Goal: Transaction & Acquisition: Subscribe to service/newsletter

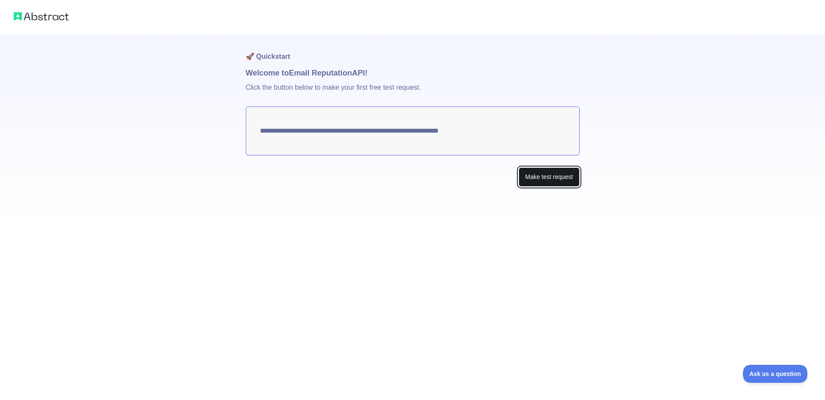
click at [542, 178] on button "Make test request" at bounding box center [549, 177] width 61 height 19
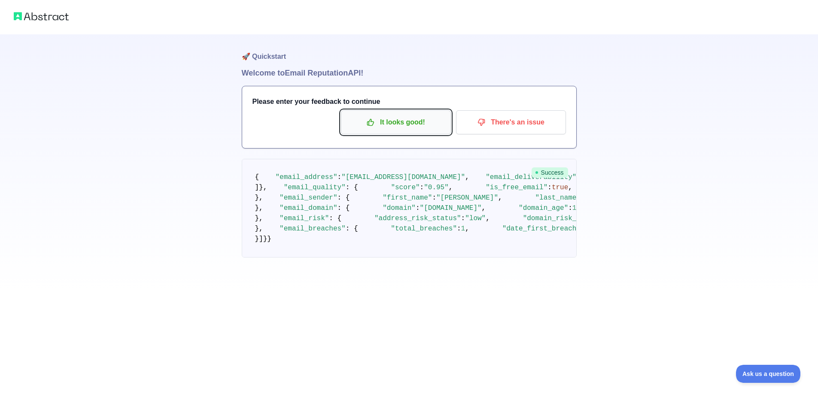
click at [407, 126] on p "It looks good!" at bounding box center [396, 122] width 97 height 15
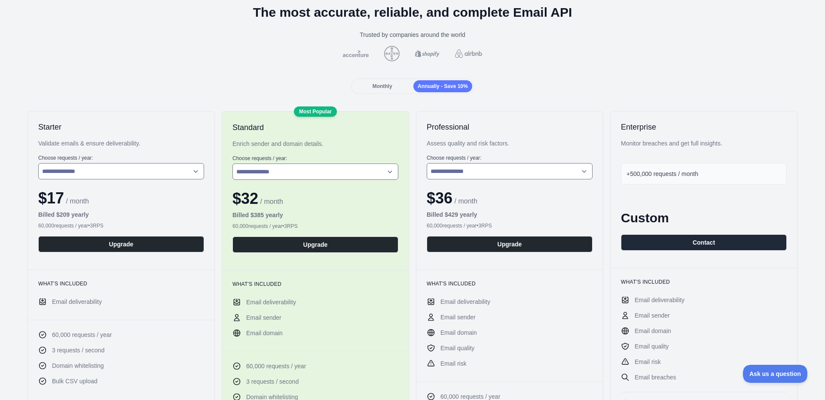
scroll to position [52, 0]
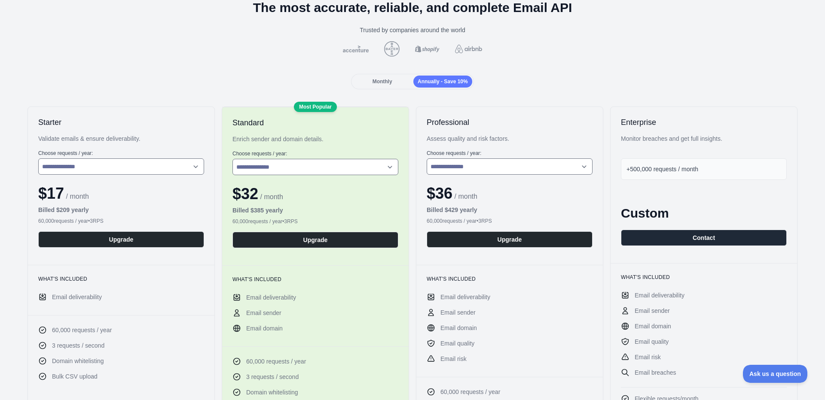
click at [390, 85] on div "Monthly" at bounding box center [382, 82] width 59 height 12
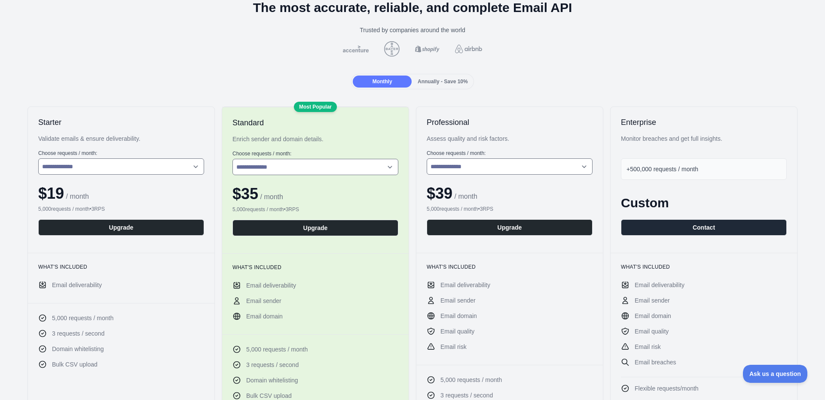
scroll to position [54, 0]
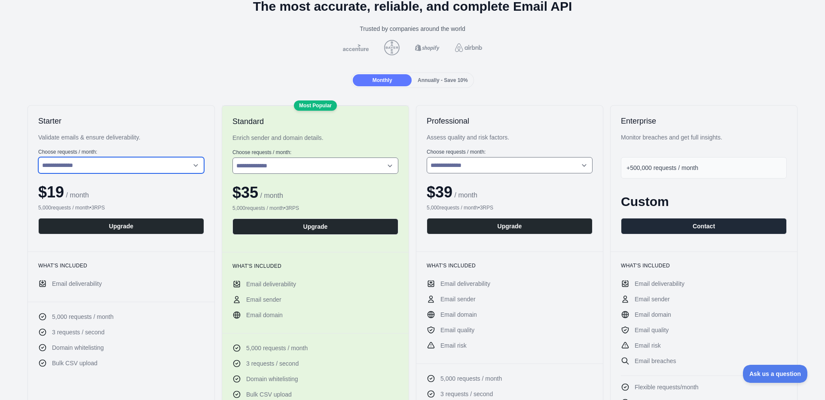
select select "*"
click at [38, 157] on select "**********" at bounding box center [121, 165] width 166 height 16
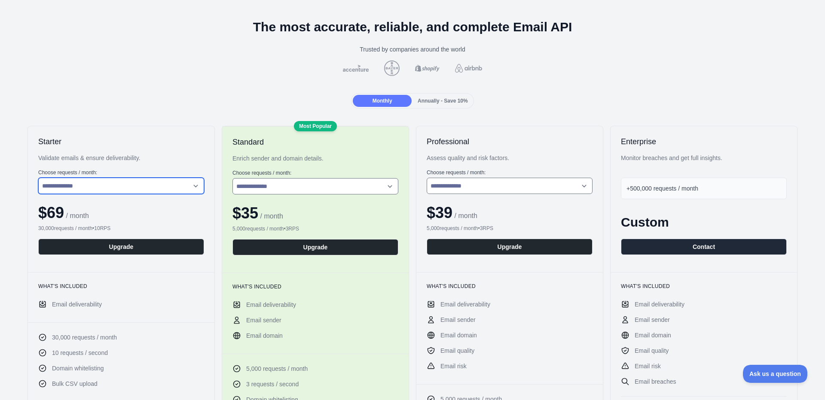
scroll to position [0, 0]
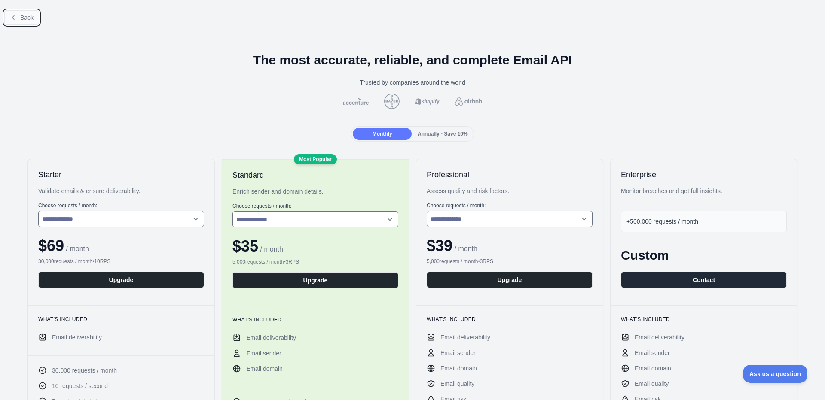
click at [23, 21] on span "Back" at bounding box center [26, 17] width 13 height 7
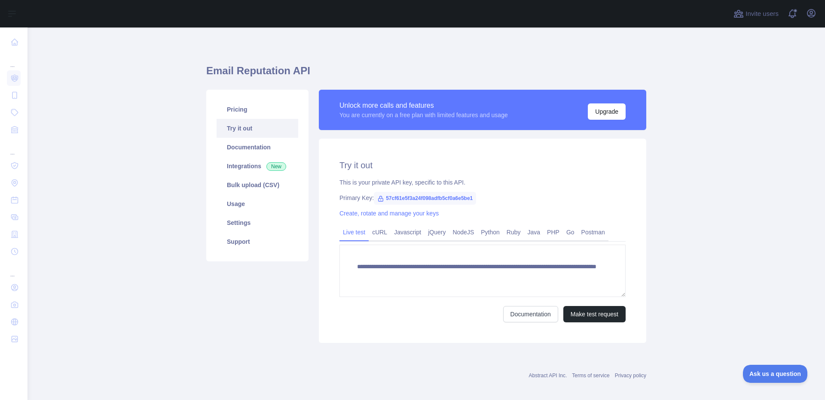
scroll to position [7, 0]
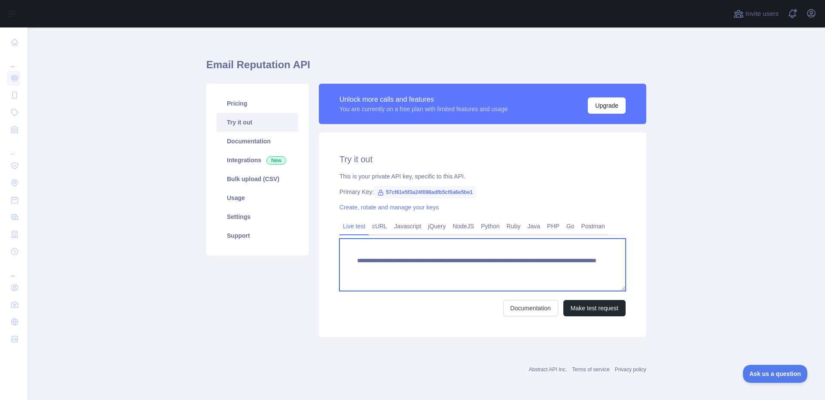
drag, startPoint x: 580, startPoint y: 273, endPoint x: 354, endPoint y: 253, distance: 226.8
click at [354, 253] on textarea "**********" at bounding box center [482, 265] width 286 height 52
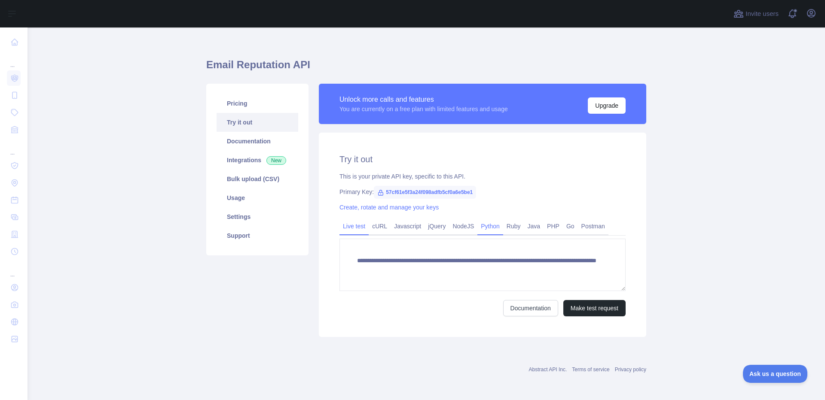
click at [485, 223] on link "Python" at bounding box center [490, 227] width 26 height 14
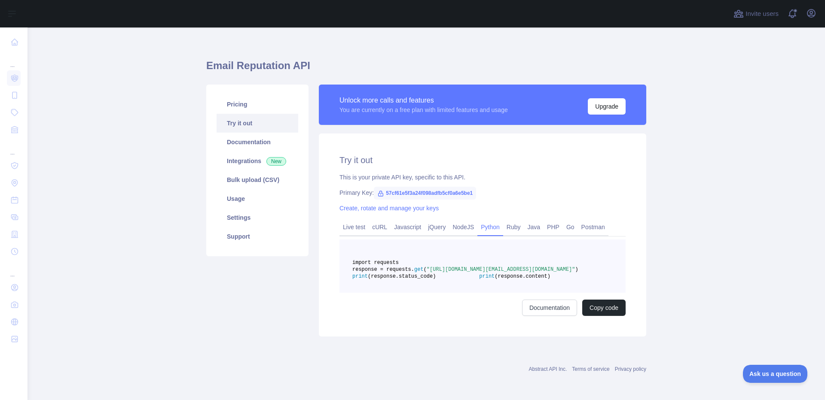
scroll to position [16, 0]
drag, startPoint x: 472, startPoint y: 291, endPoint x: 391, endPoint y: 252, distance: 89.2
click at [391, 252] on pre "import requests response = requests. get ( "[URL][DOMAIN_NAME][EMAIL_ADDRESS][D…" at bounding box center [482, 266] width 286 height 53
copy code "import requests response = requests. get ( "[URL][DOMAIN_NAME][EMAIL_ADDRESS][D…"
